Goal: Task Accomplishment & Management: Complete application form

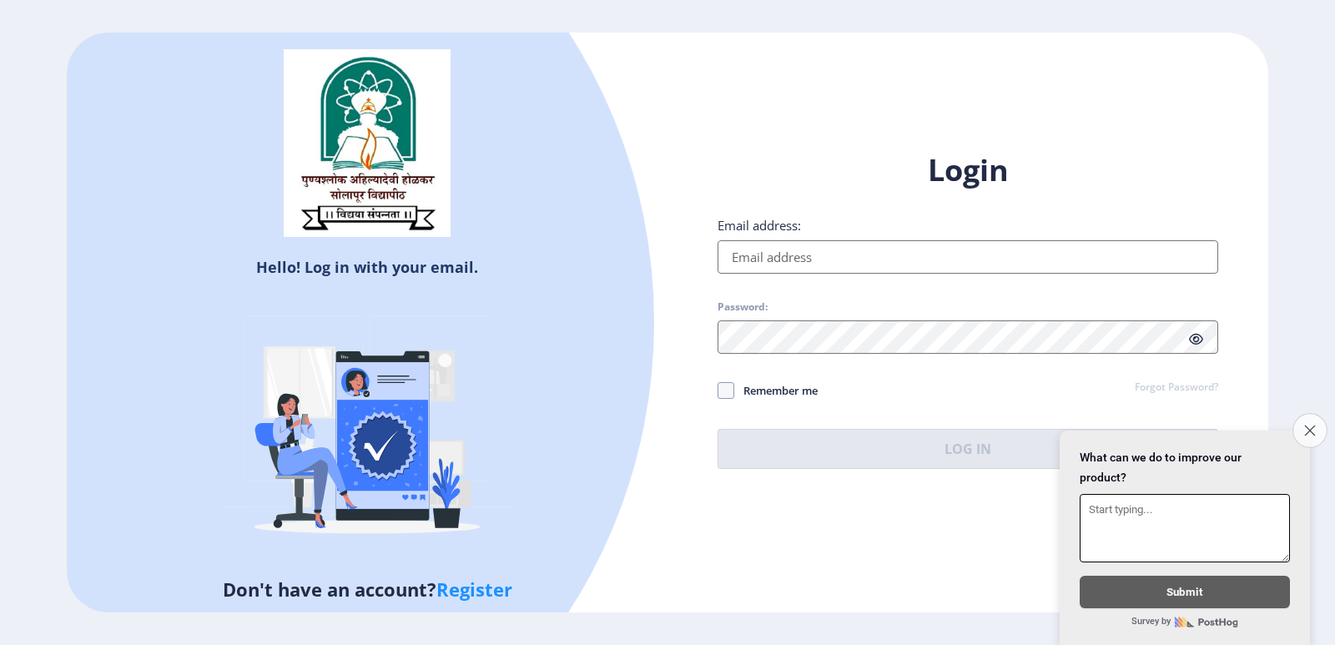
click at [1308, 425] on icon "Close survey" at bounding box center [1310, 430] width 11 height 11
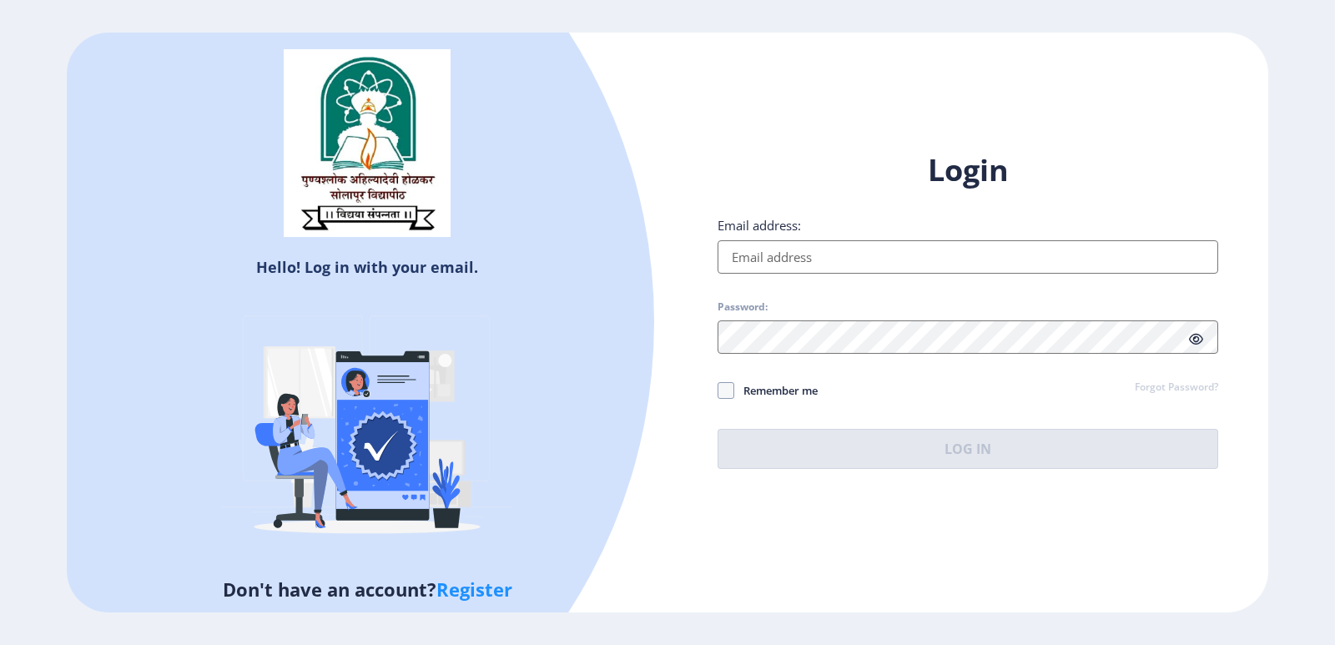
click at [487, 595] on link "Register" at bounding box center [475, 589] width 76 height 25
select select
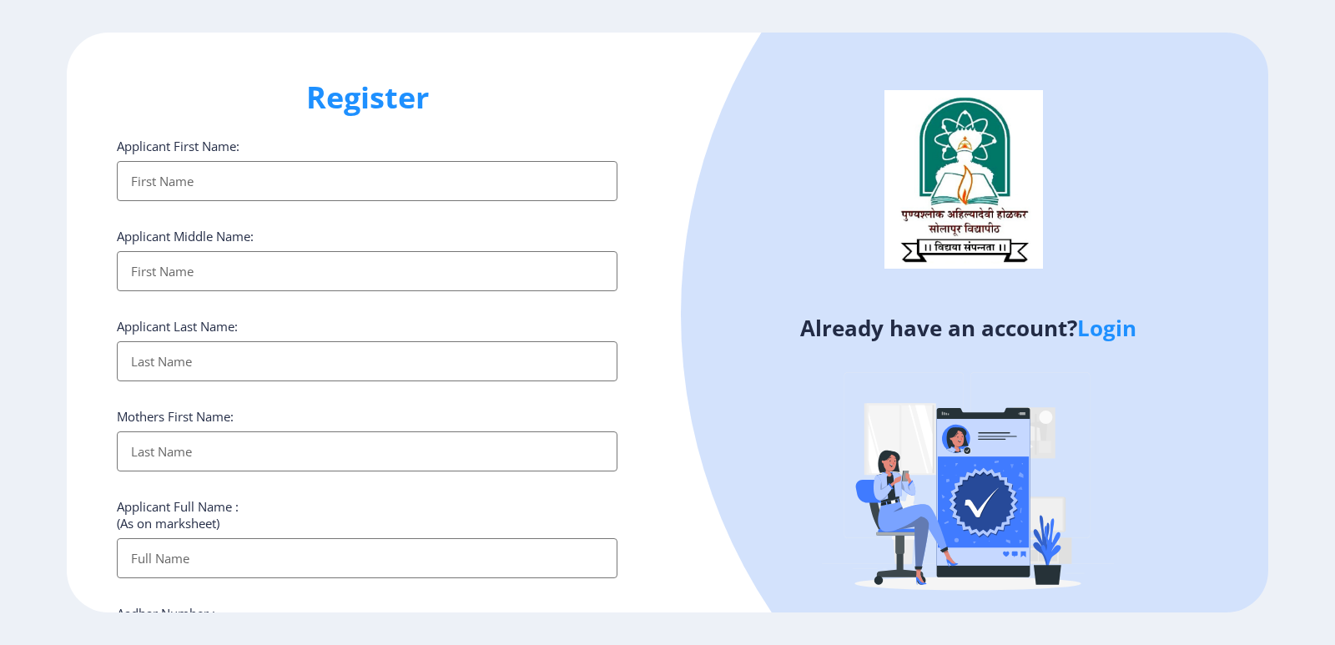
click at [317, 178] on input "Applicant First Name:" at bounding box center [367, 181] width 501 height 40
click at [265, 193] on input "Applicant First Name:" at bounding box center [367, 181] width 501 height 40
